Goal: Task Accomplishment & Management: Use online tool/utility

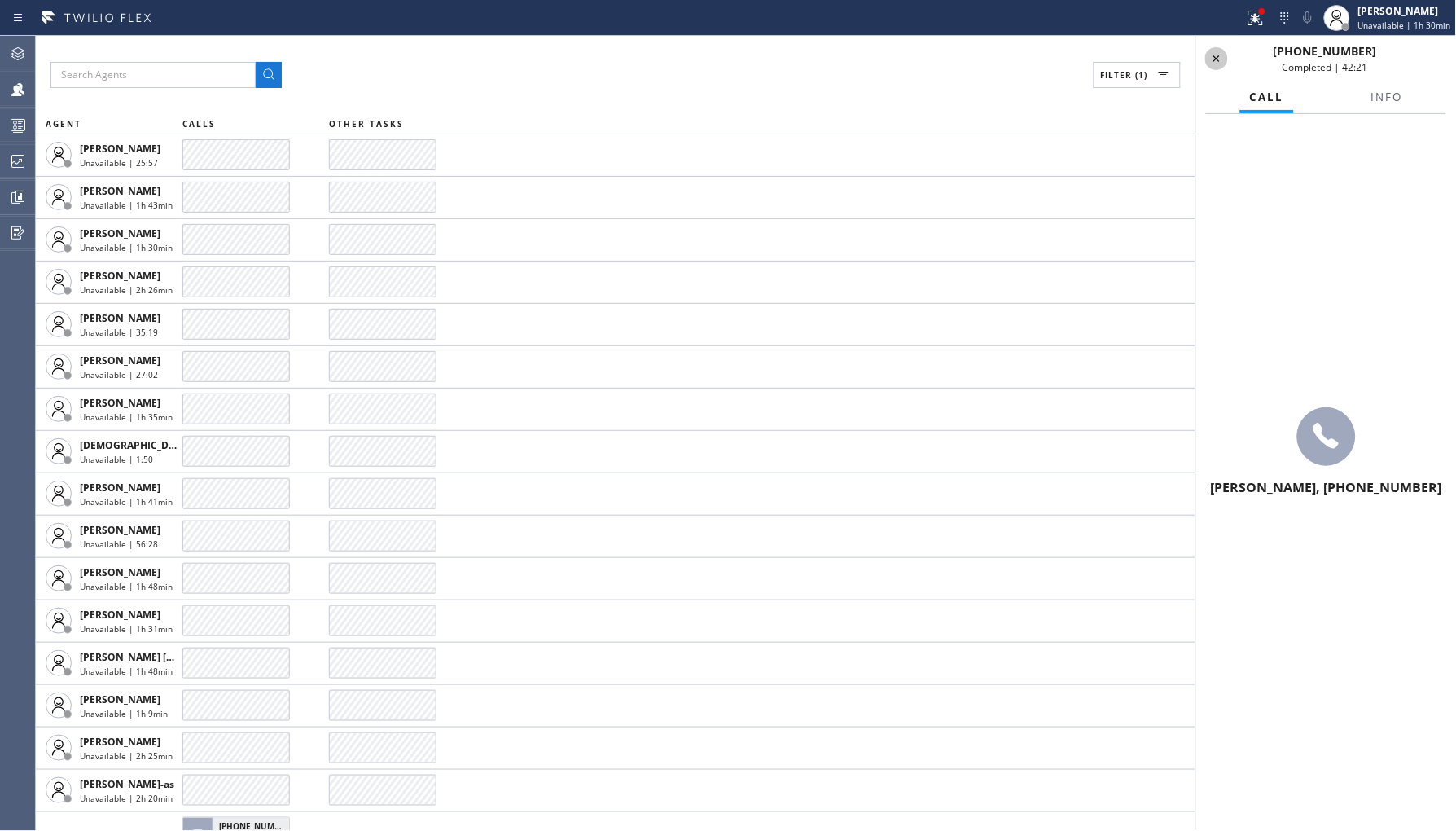
click at [1212, 52] on icon at bounding box center [1217, 58] width 19 height 19
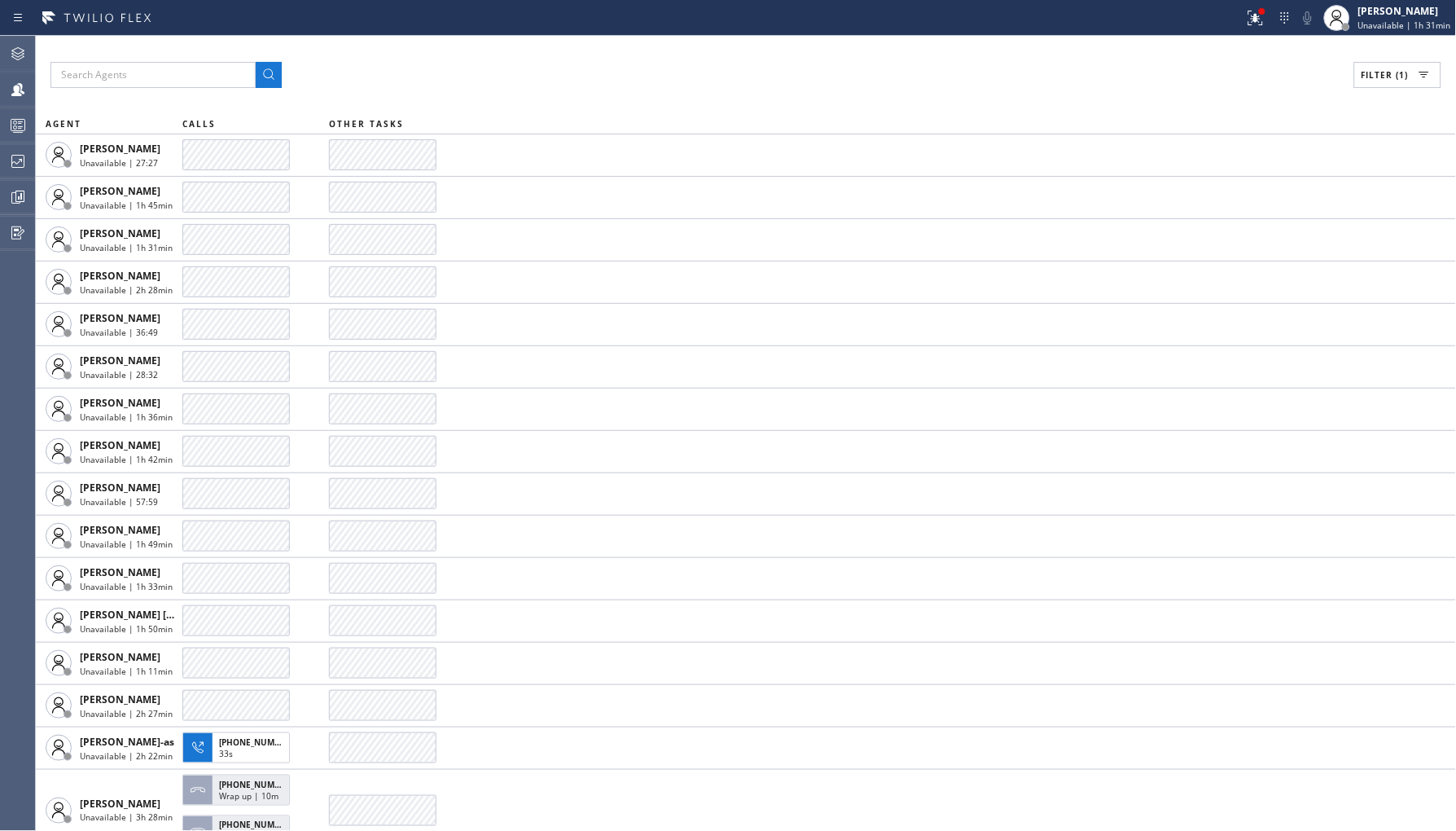
click at [1400, 72] on span "Filter (1)" at bounding box center [1385, 75] width 48 height 11
click at [1249, 191] on label "Available" at bounding box center [1336, 193] width 214 height 14
click at [1229, 191] on input "Available" at bounding box center [1219, 192] width 19 height 19
checkbox input "true"
click at [1262, 215] on label "Unavailable" at bounding box center [1336, 218] width 214 height 14
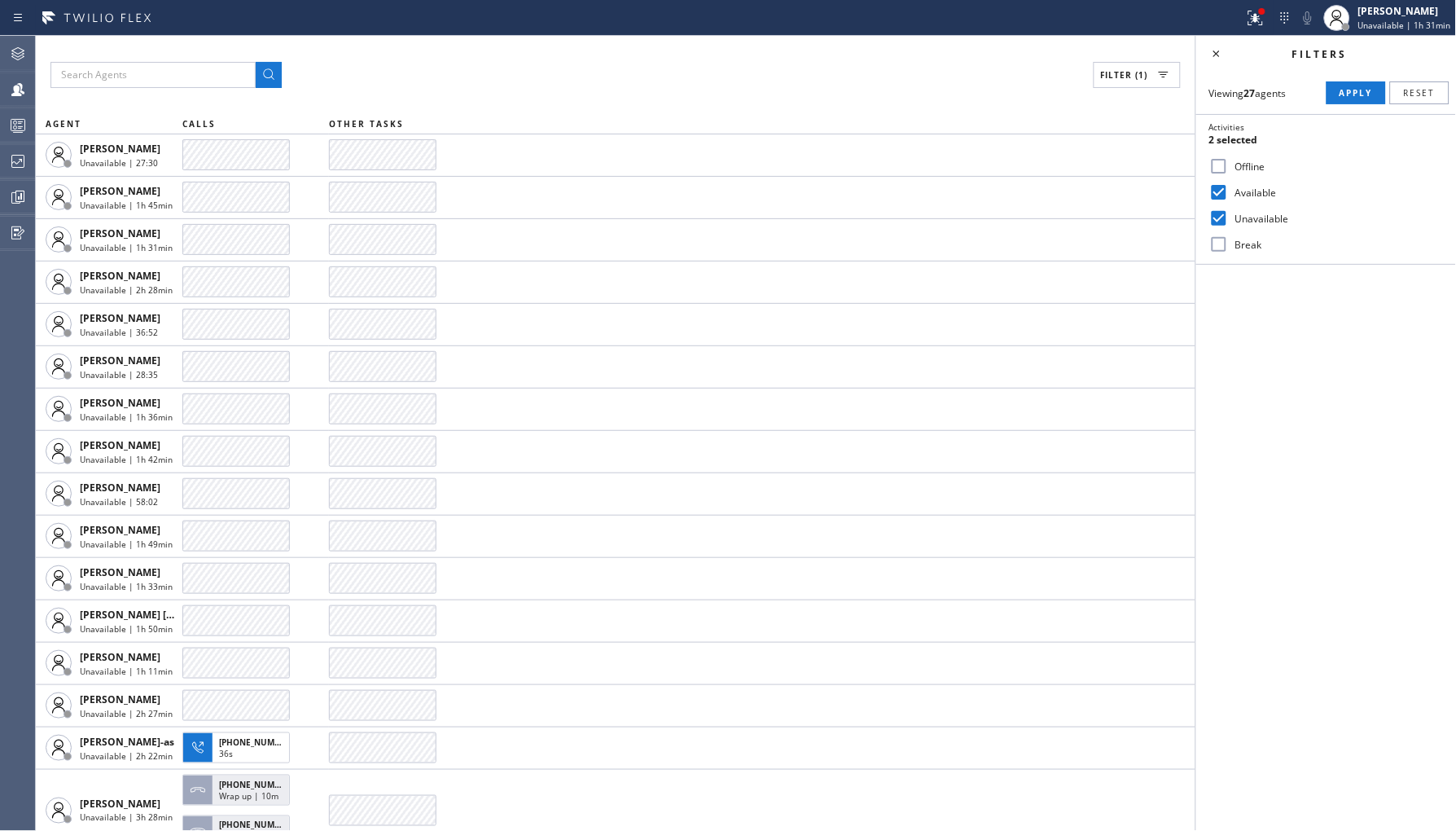
click at [1229, 215] on input "Unavailable" at bounding box center [1219, 218] width 19 height 19
click at [1330, 104] on div "Viewing 27 agents Apply Reset Activities Available only Offline Available Unava…" at bounding box center [1326, 168] width 260 height 193
click at [1356, 95] on span "Apply" at bounding box center [1356, 93] width 33 height 11
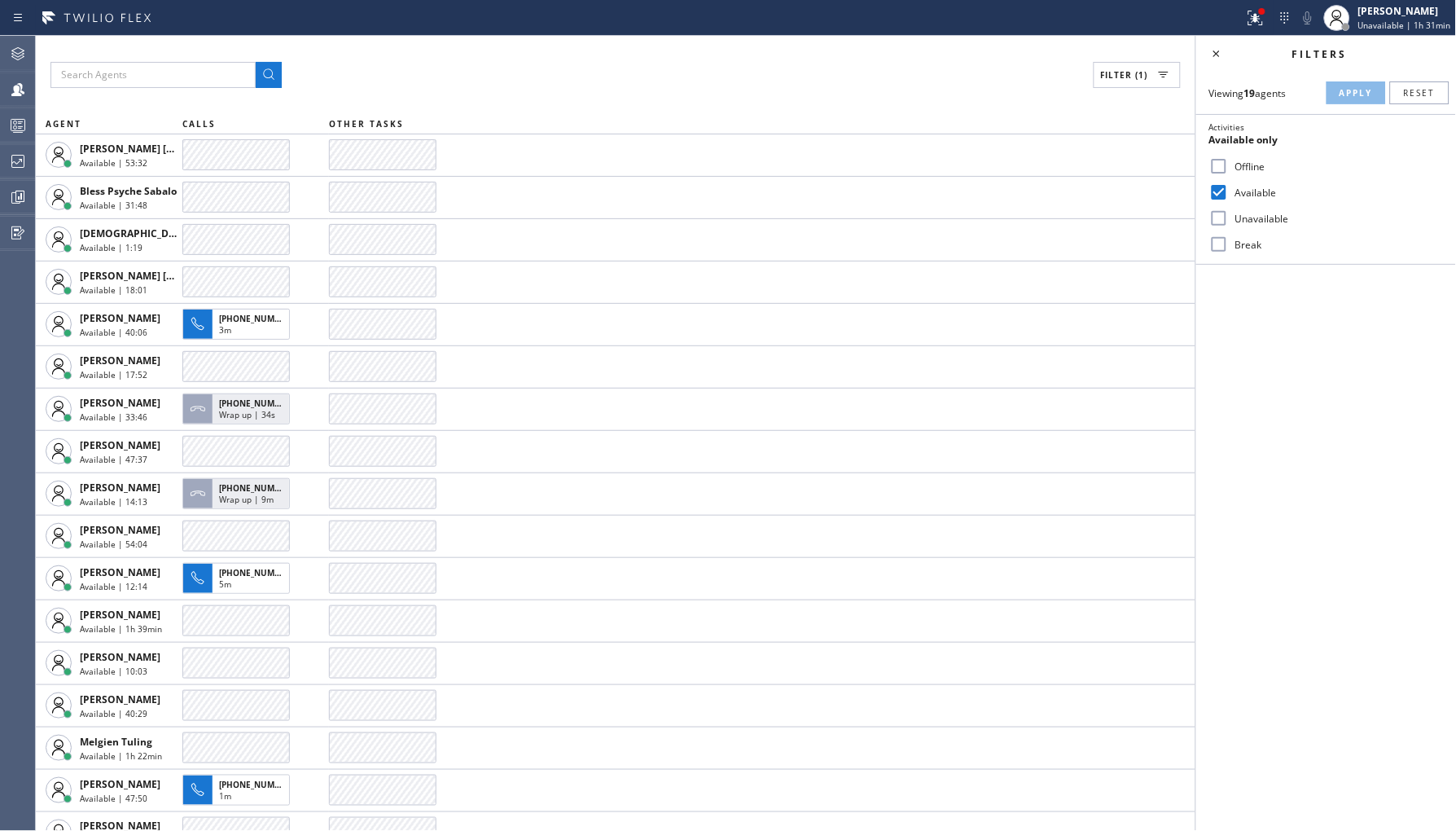
click at [1264, 218] on label "Unavailable" at bounding box center [1336, 218] width 214 height 14
click at [1229, 218] on input "Unavailable" at bounding box center [1219, 218] width 19 height 19
checkbox input "true"
click at [1265, 188] on label "Available" at bounding box center [1336, 193] width 214 height 14
click at [1229, 188] on input "Available" at bounding box center [1219, 192] width 19 height 19
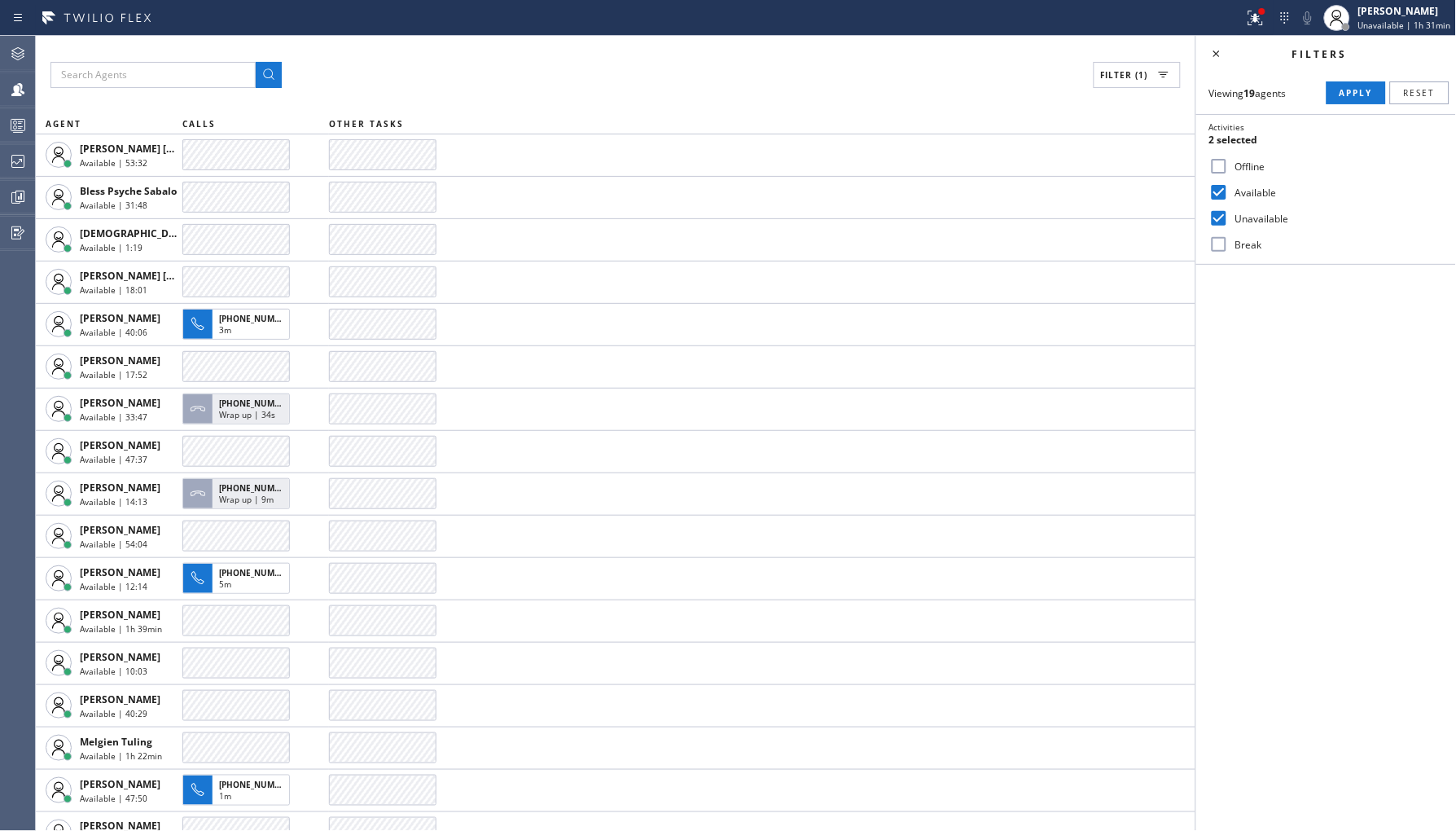
checkbox input "false"
drag, startPoint x: 1340, startPoint y: 95, endPoint x: 1085, endPoint y: 460, distance: 445.3
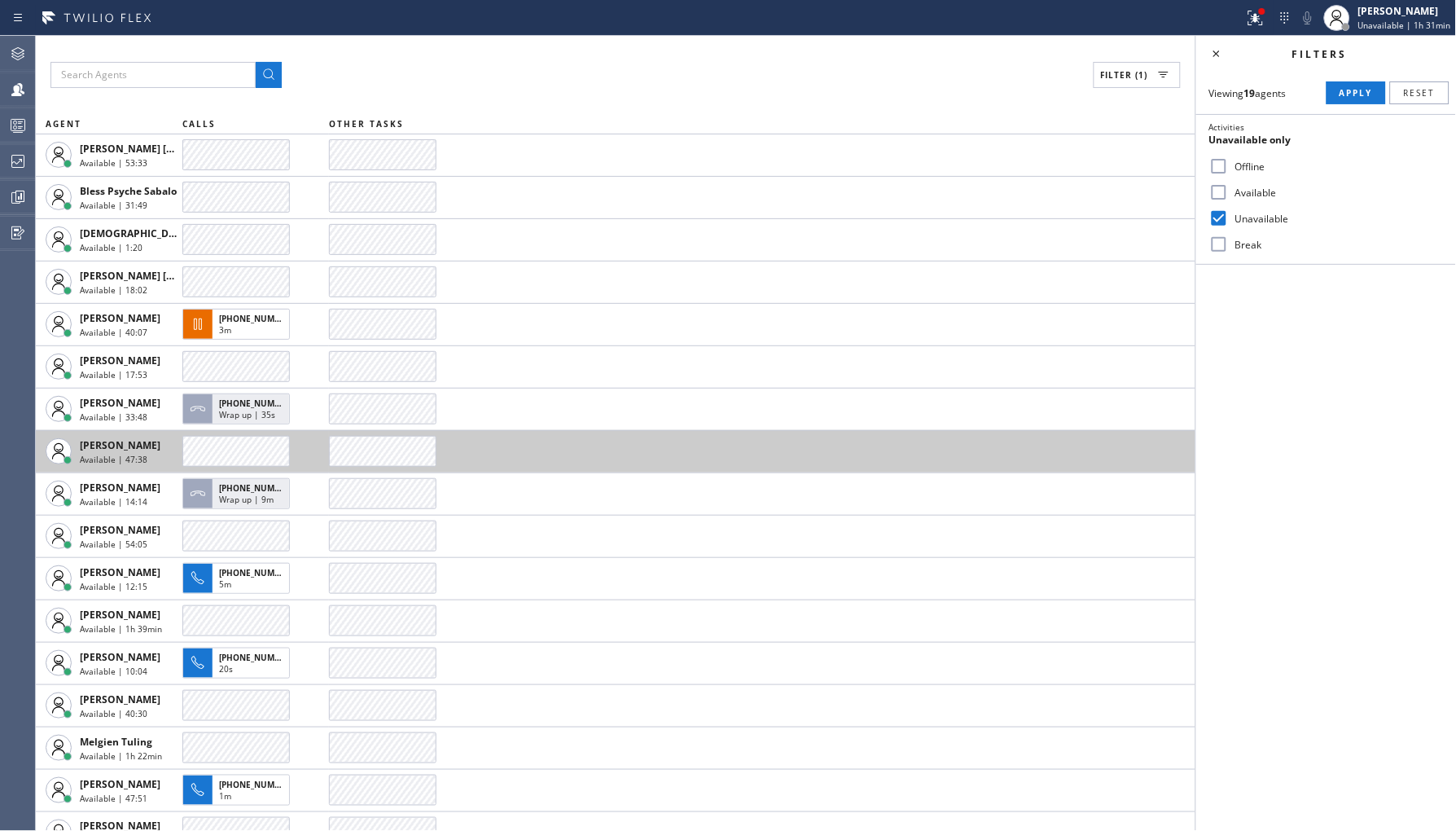
click at [1339, 97] on button "Apply" at bounding box center [1357, 93] width 59 height 23
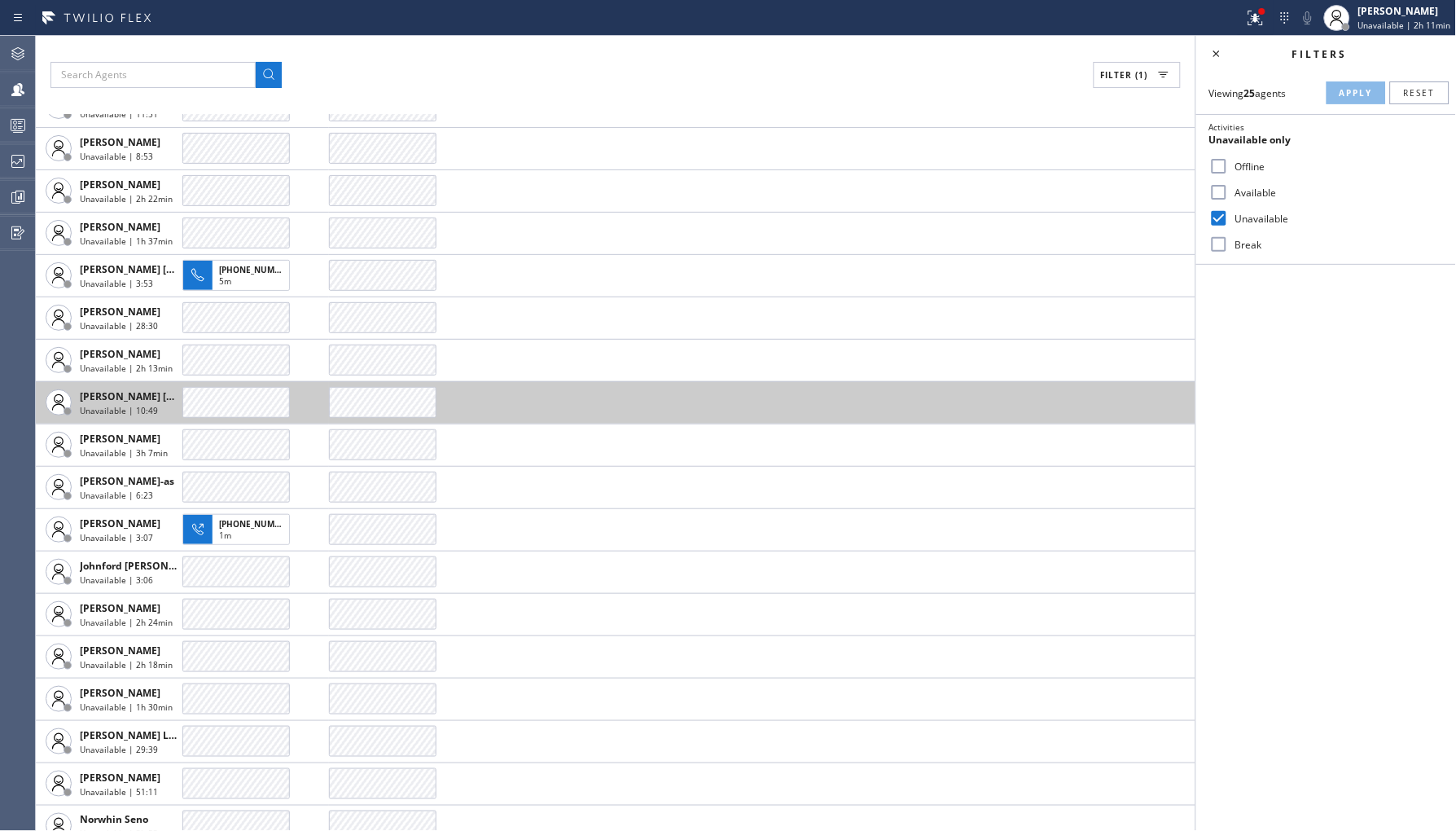
scroll to position [271, 0]
